Goal: Transaction & Acquisition: Purchase product/service

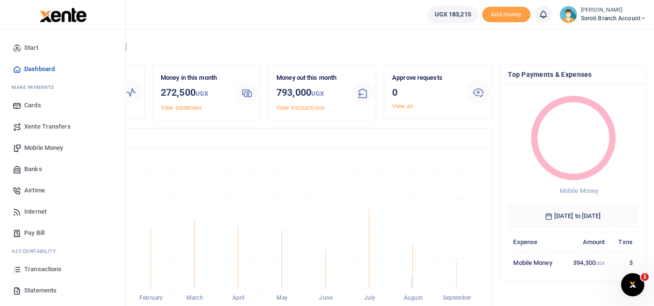
click at [40, 149] on span "Mobile Money" at bounding box center [43, 148] width 39 height 10
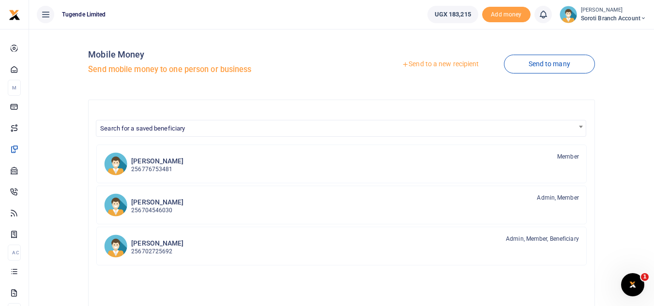
click at [434, 60] on link "Send to a new recipient" at bounding box center [440, 64] width 126 height 17
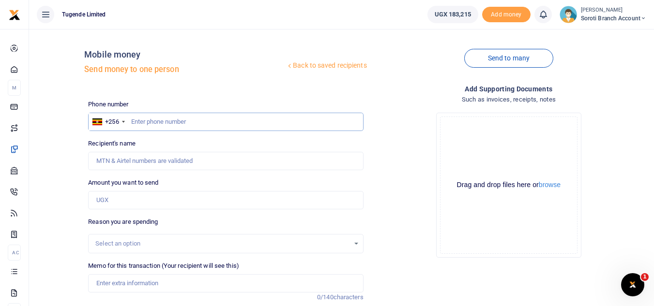
click at [165, 128] on input "text" at bounding box center [225, 122] width 275 height 18
type input "764627806"
type input "Sarah Amiti"
type input "764627806"
click at [129, 200] on input "Amount you want to send" at bounding box center [225, 200] width 275 height 18
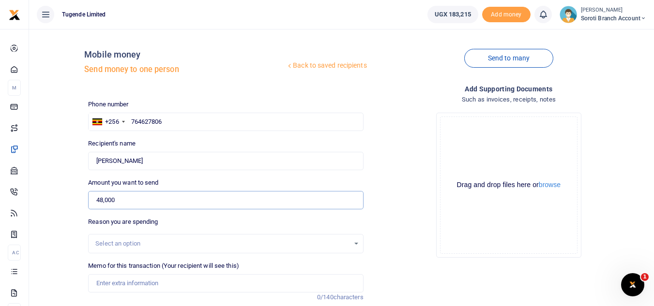
type input "48,000"
click at [355, 246] on div "Select an option" at bounding box center [226, 243] width 274 height 11
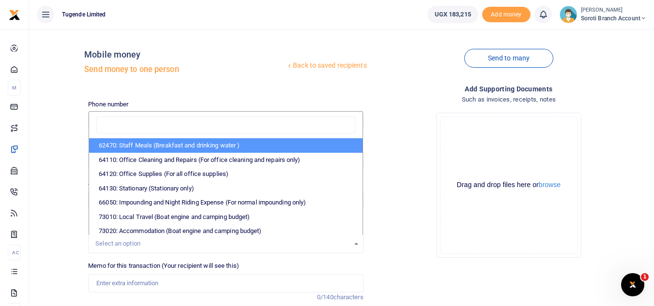
click at [292, 148] on li "62470: Staff Meals (Breakfast and drinking water )" at bounding box center [225, 145] width 273 height 15
select select "23"
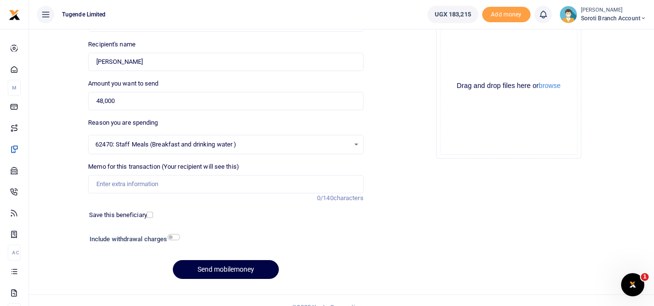
scroll to position [113, 0]
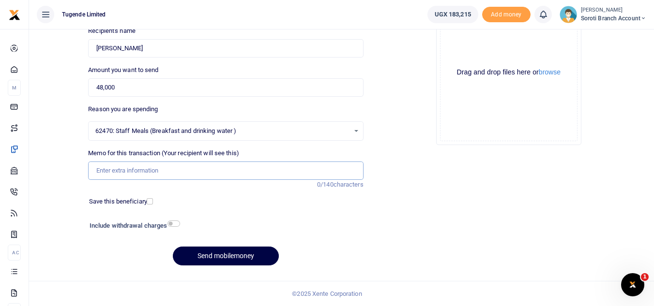
click at [164, 168] on input "Memo for this transaction (Your recipient will see this)" at bounding box center [225, 171] width 275 height 18
paste input "TLUG-016554"
click at [113, 170] on input "TLUG-016554" at bounding box center [225, 171] width 275 height 18
click at [142, 172] on input "TLUG016554" at bounding box center [225, 171] width 275 height 18
type input "TLUG016554 staff breakfast for one week"
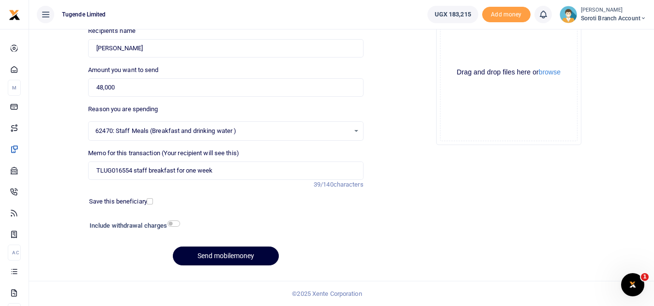
click at [223, 256] on button "Send mobilemoney" at bounding box center [226, 256] width 106 height 19
